Goal: Information Seeking & Learning: Learn about a topic

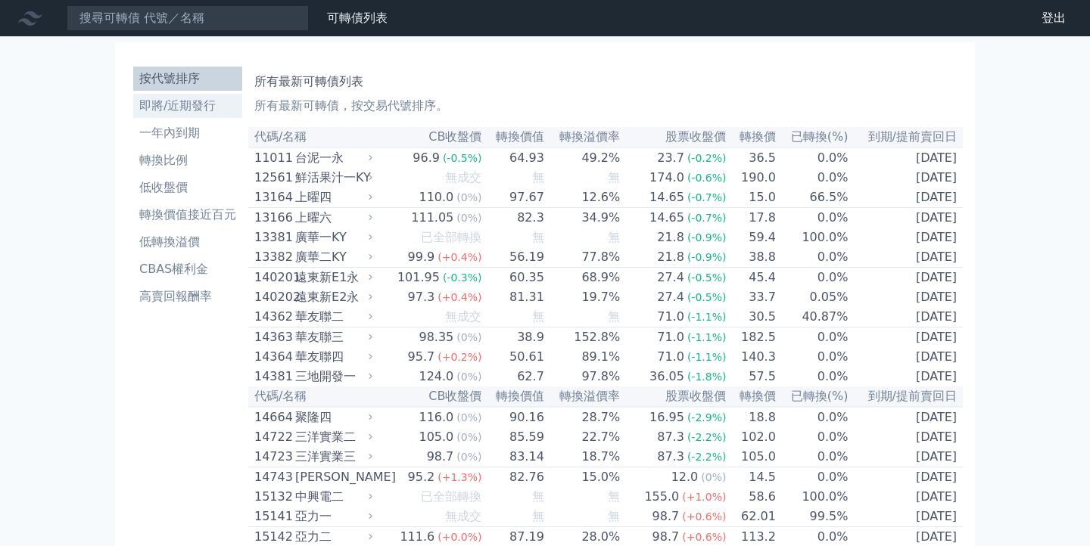
click at [204, 95] on link "即將/近期發行" at bounding box center [187, 106] width 109 height 24
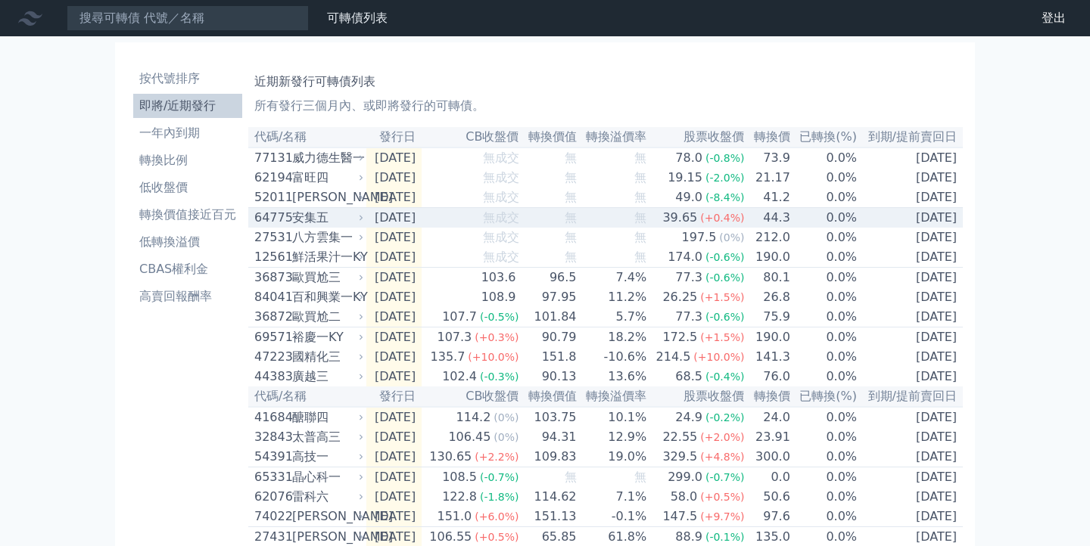
click at [288, 227] on div "64775 安集五" at bounding box center [305, 218] width 102 height 18
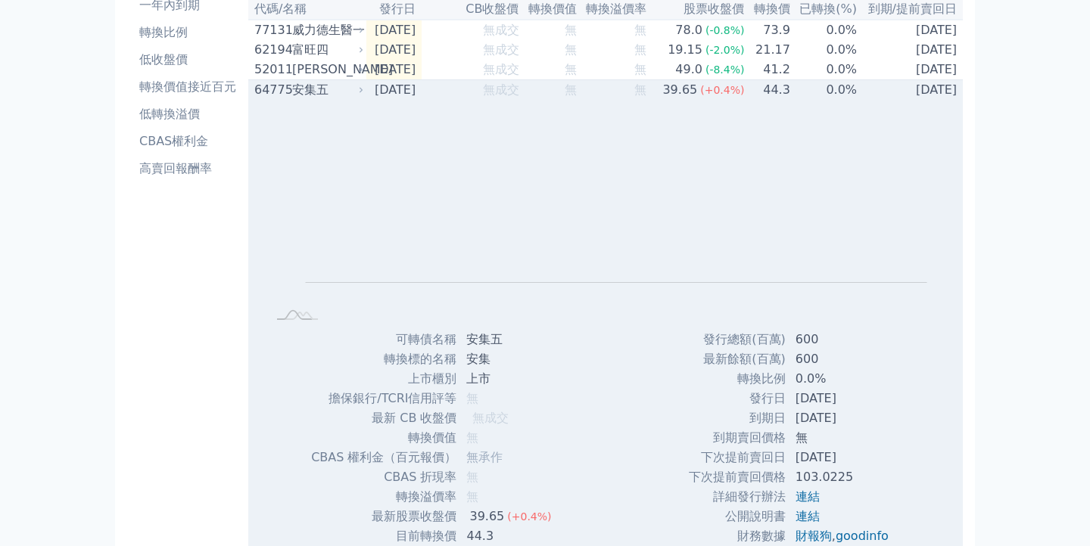
scroll to position [125, 0]
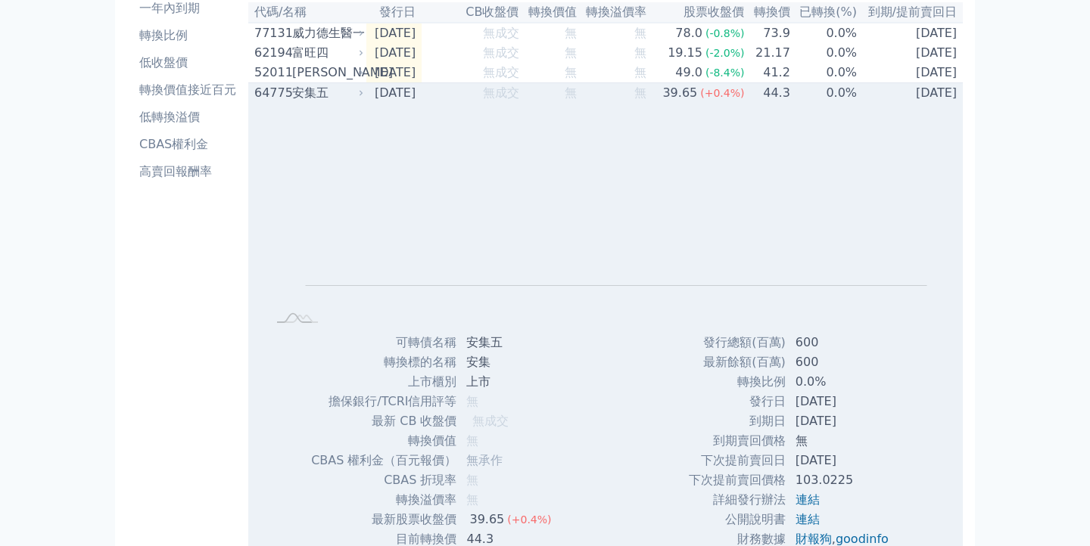
click at [310, 96] on div "安集五" at bounding box center [326, 93] width 68 height 18
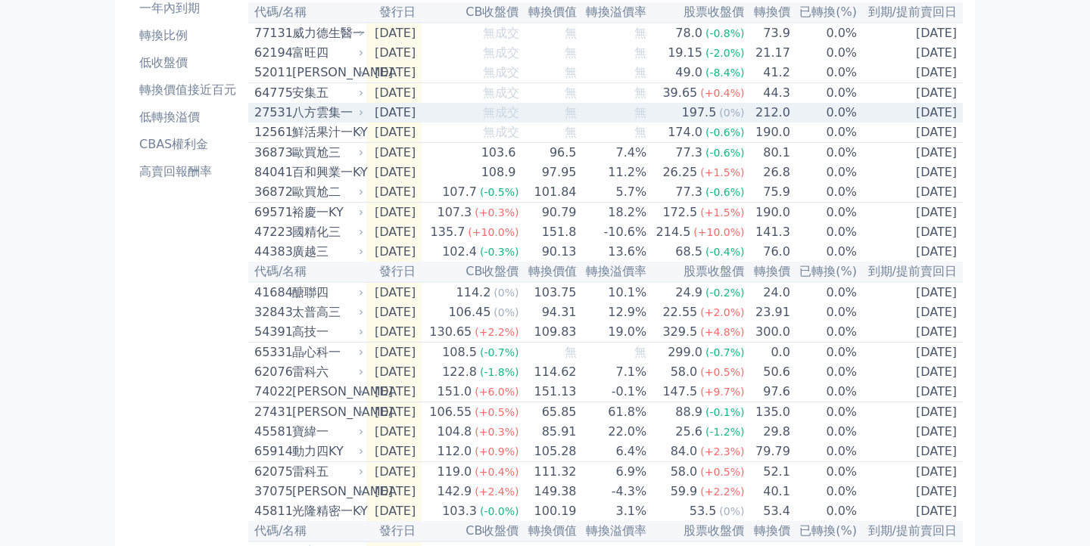
click at [318, 117] on div "八方雲集一" at bounding box center [326, 113] width 68 height 18
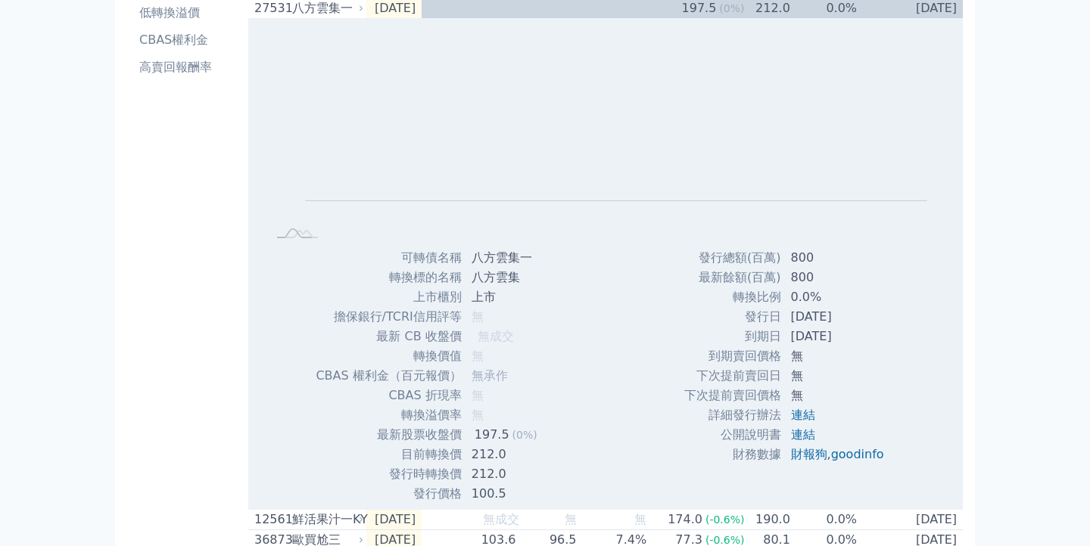
scroll to position [0, 0]
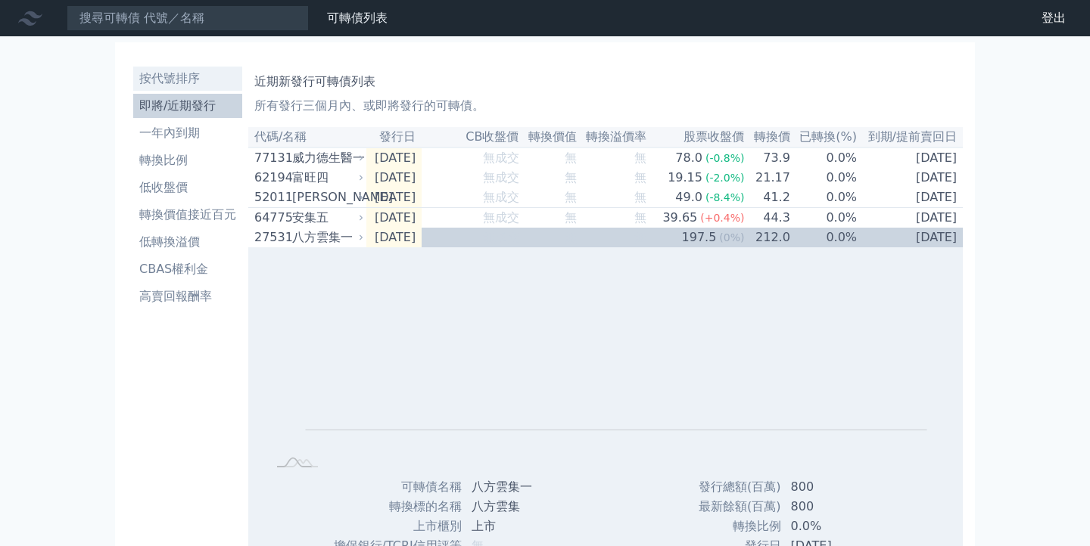
click at [175, 85] on li "按代號排序" at bounding box center [187, 79] width 109 height 18
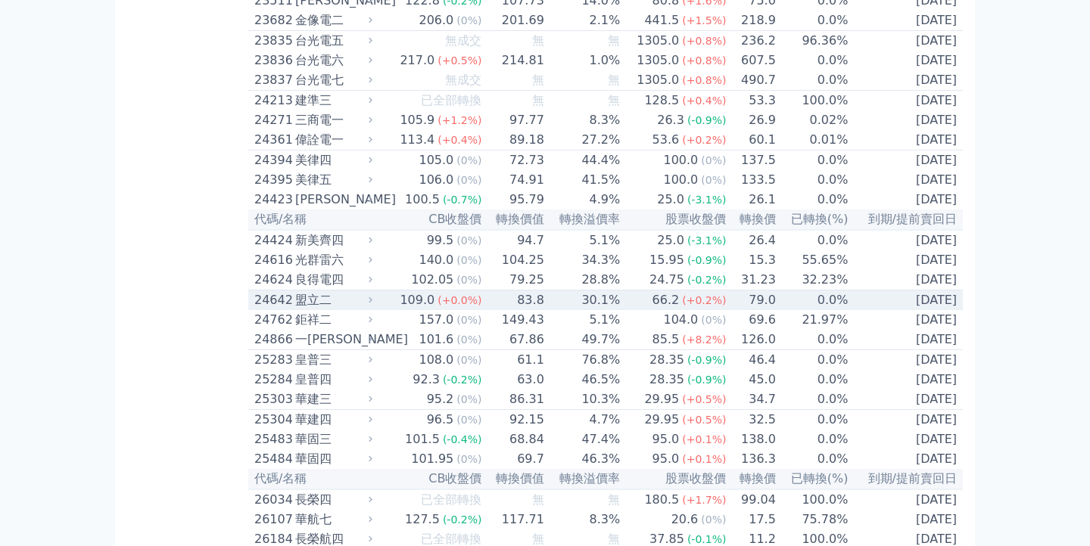
scroll to position [1187, 0]
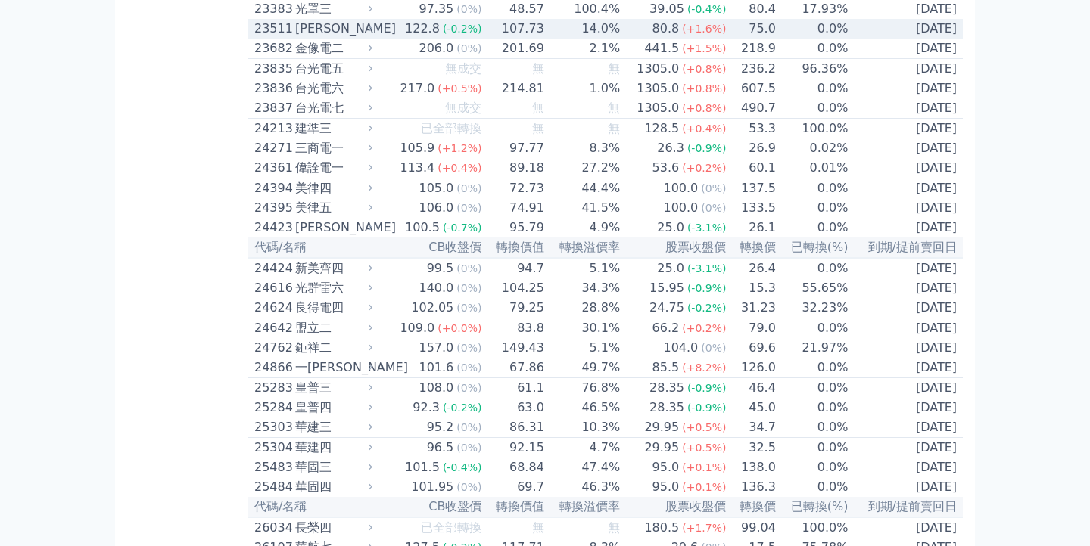
click at [477, 35] on span "(-0.2%)" at bounding box center [462, 29] width 39 height 12
